Goal: Task Accomplishment & Management: Manage account settings

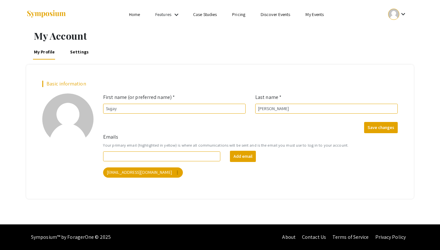
click at [319, 14] on link "My Events" at bounding box center [314, 15] width 18 height 6
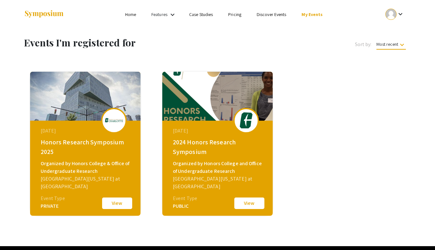
click at [109, 207] on button "View" at bounding box center [117, 203] width 32 height 13
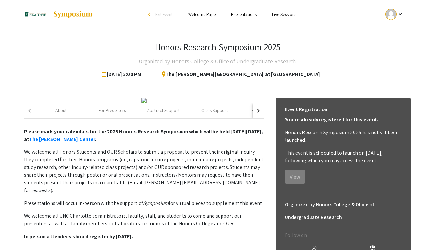
click at [243, 15] on link "Presentations" at bounding box center [244, 15] width 26 height 6
click at [238, 15] on link "Presentations" at bounding box center [244, 15] width 26 height 6
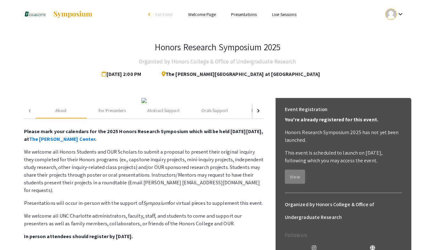
click at [395, 20] on div "keyboard_arrow_down" at bounding box center [395, 14] width 22 height 14
click at [406, 52] on button "My Submissions" at bounding box center [398, 46] width 39 height 15
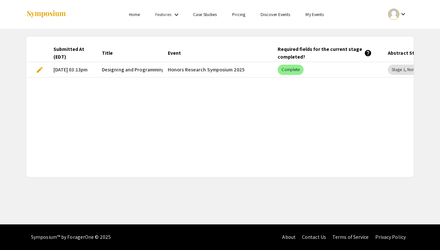
click at [36, 69] on span "edit" at bounding box center [40, 70] width 8 height 8
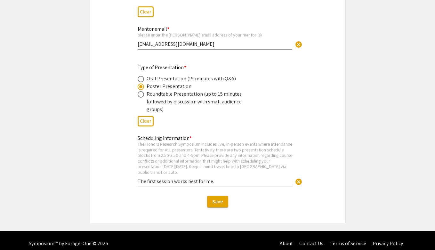
scroll to position [1091, 0]
